Goal: Information Seeking & Learning: Learn about a topic

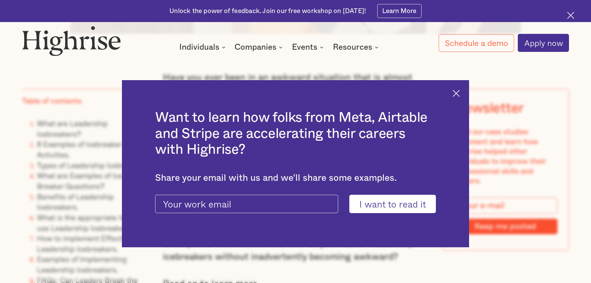
scroll to position [559, 0]
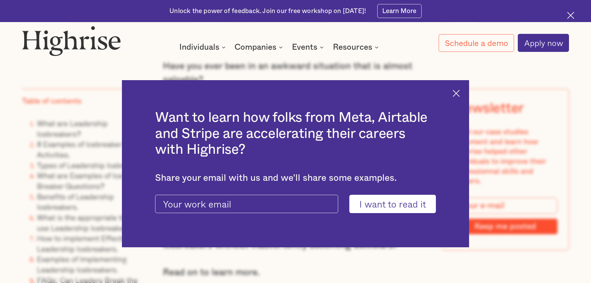
click at [458, 94] on img at bounding box center [456, 93] width 7 height 7
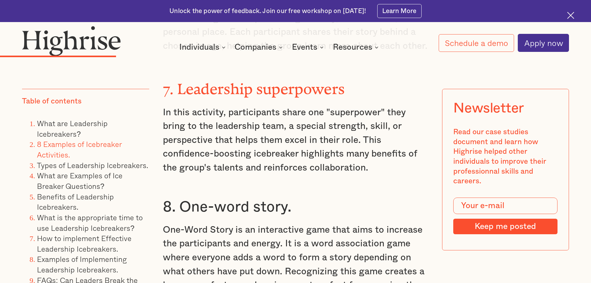
scroll to position [2607, 0]
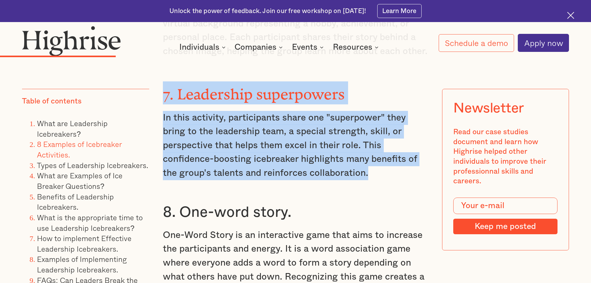
drag, startPoint x: 162, startPoint y: 81, endPoint x: 378, endPoint y: 160, distance: 229.5
copy div "7. Leadership superpowers In this activity, participants share one "superpower"…"
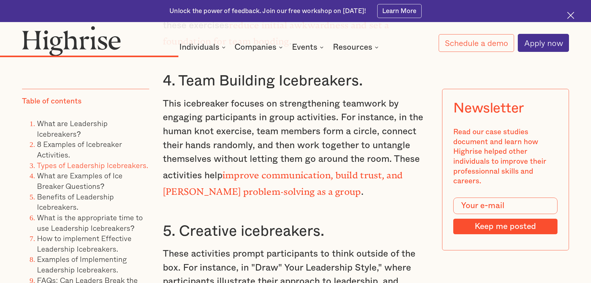
scroll to position [3600, 0]
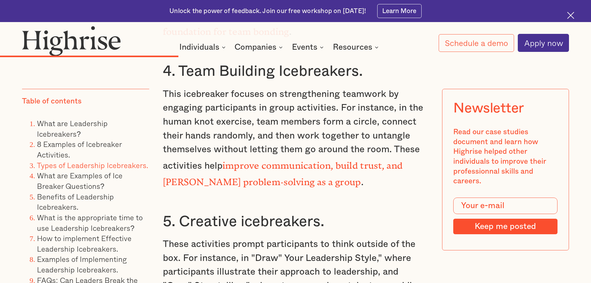
click at [253, 160] on strong "improve communication, build trust, and [PERSON_NAME] problem-solving as a group" at bounding box center [283, 171] width 240 height 22
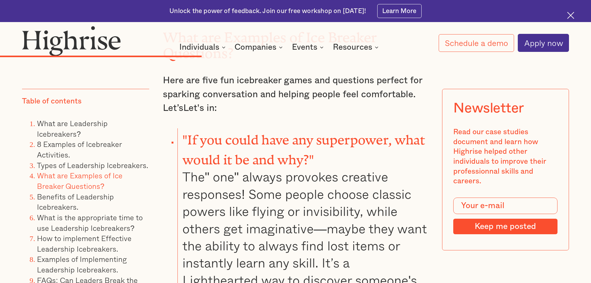
scroll to position [3972, 0]
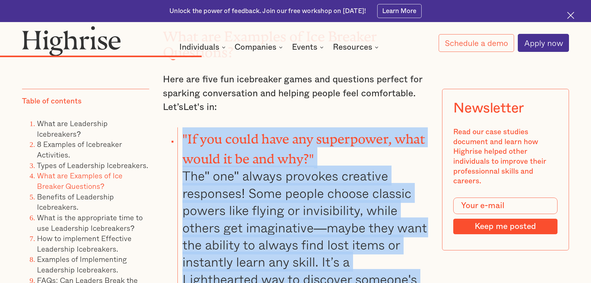
drag, startPoint x: 194, startPoint y: 113, endPoint x: 272, endPoint y: 222, distance: 134.2
click at [299, 251] on li ""If you could have any superpower, what would it be and why?" The" one" always …" at bounding box center [302, 215] width 251 height 177
drag, startPoint x: 267, startPoint y: 214, endPoint x: 247, endPoint y: 244, distance: 36.2
click at [247, 240] on li ""If you could have any superpower, what would it be and why?" The" one" always …" at bounding box center [302, 215] width 251 height 177
drag, startPoint x: 245, startPoint y: 260, endPoint x: 205, endPoint y: 117, distance: 149.1
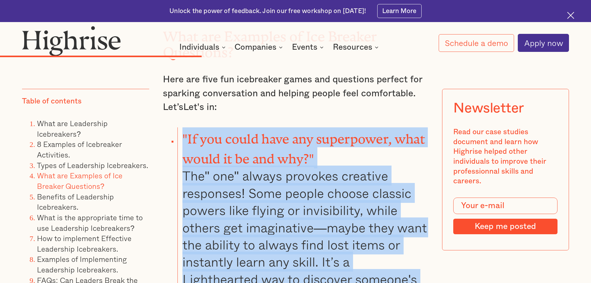
click at [182, 127] on li ""If you could have any superpower, what would it be and why?" The" one" always …" at bounding box center [302, 215] width 251 height 177
copy li ""If you could have any superpower, what would it be and why?" The" one" always …"
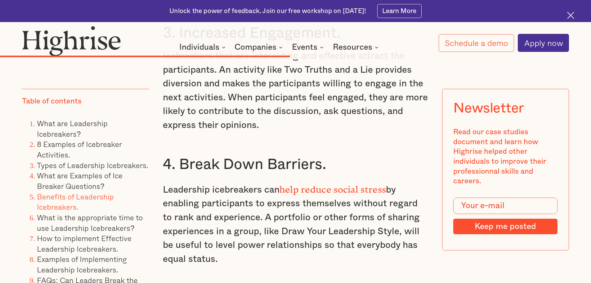
scroll to position [5523, 0]
